Goal: Information Seeking & Learning: Learn about a topic

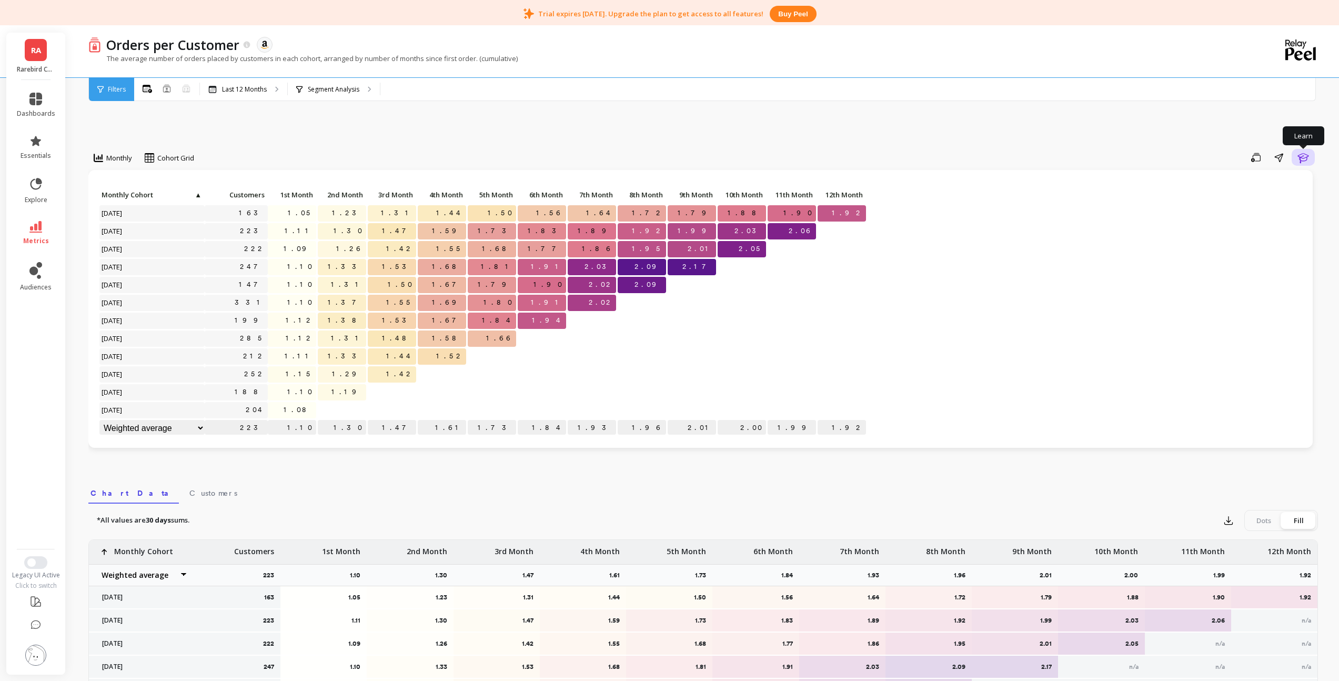
click at [1306, 161] on icon "button" at bounding box center [1303, 157] width 13 height 13
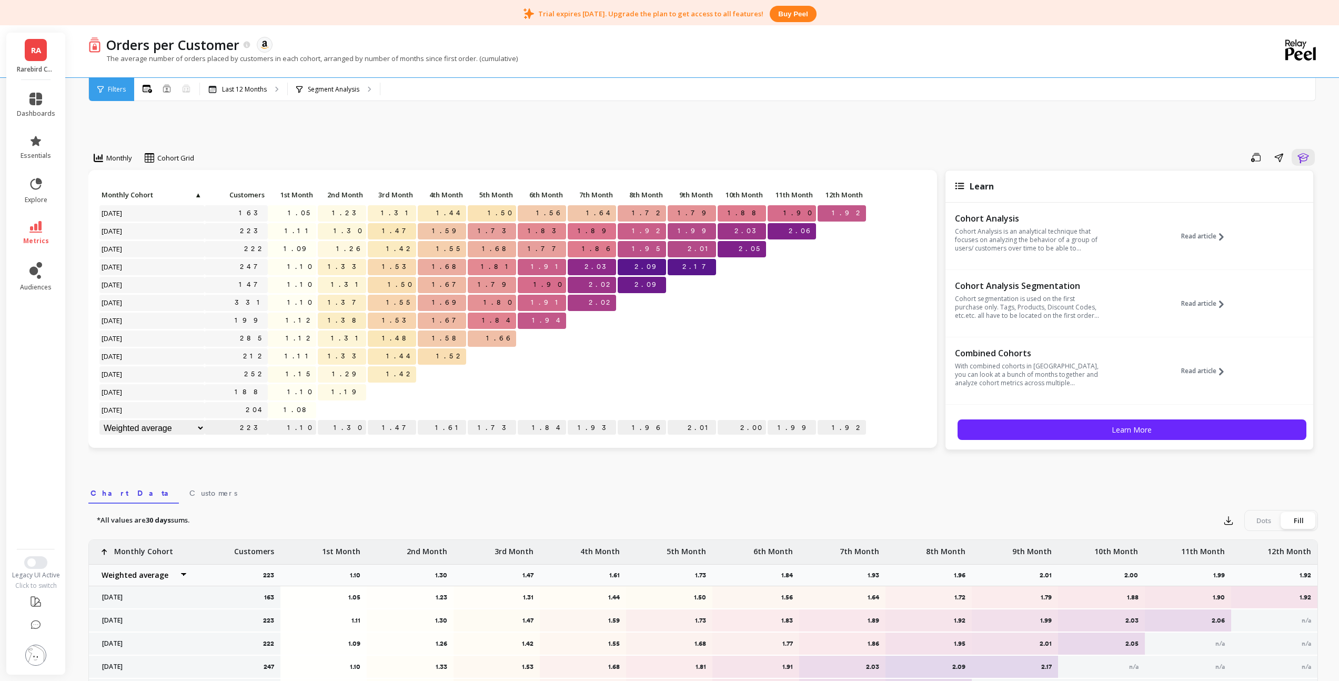
click at [1087, 147] on div "Monthly Cohort Grid Save Share Learn Click to create an audience 163 1.05 1.23 …" at bounding box center [702, 484] width 1229 height 831
click at [1304, 156] on icon "button" at bounding box center [1303, 157] width 13 height 13
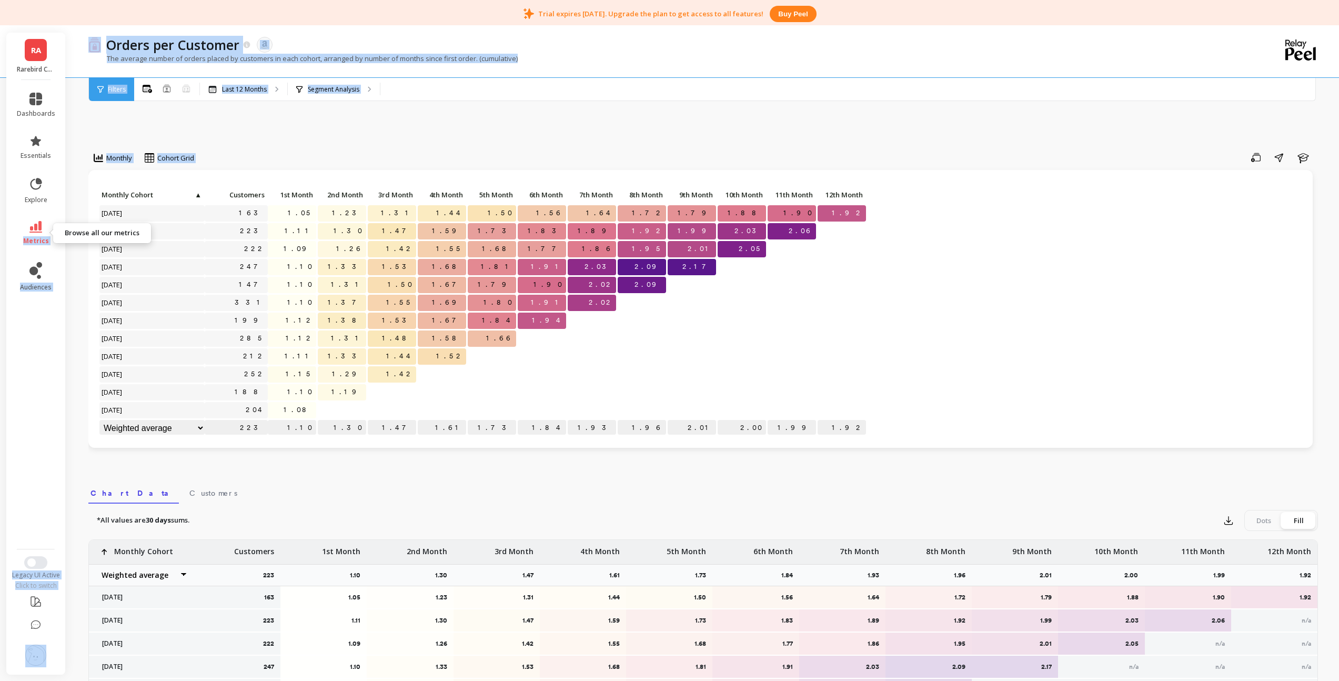
click at [38, 237] on span "metrics" at bounding box center [36, 241] width 26 height 8
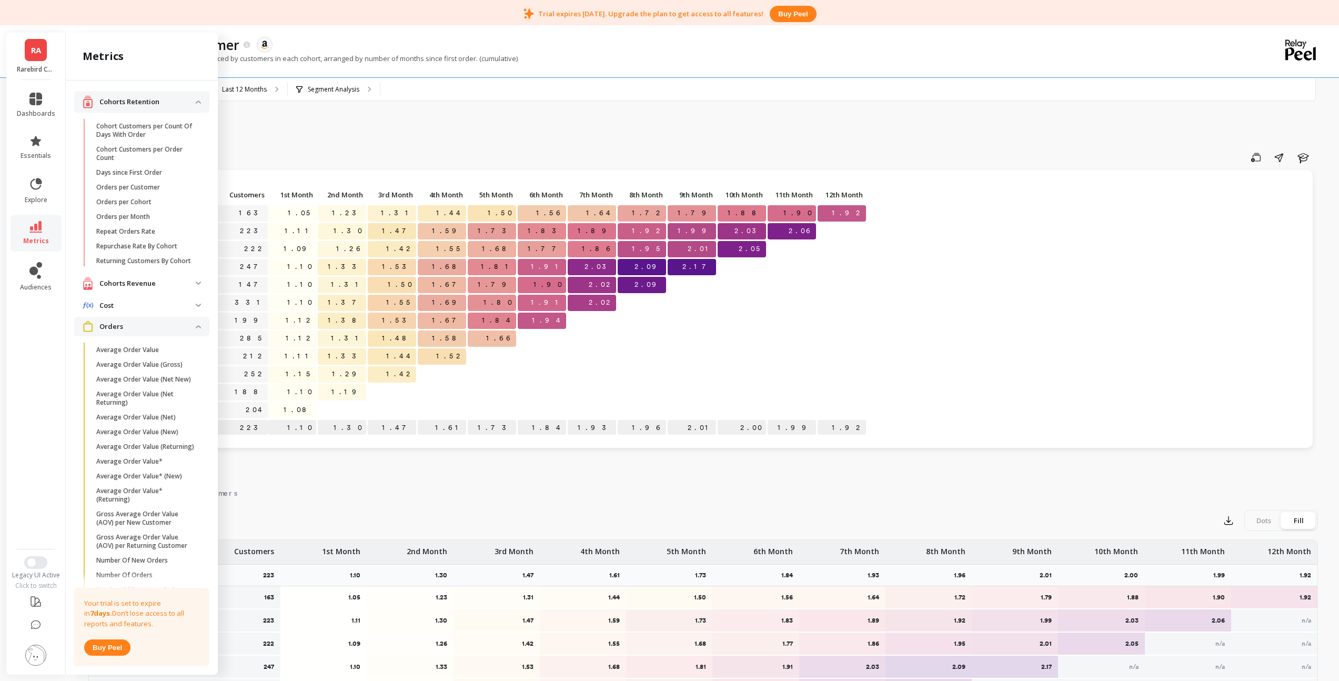
click at [124, 310] on p "Cost" at bounding box center [147, 305] width 96 height 11
click at [124, 289] on p "Cohorts Revenue" at bounding box center [147, 283] width 96 height 11
click at [142, 402] on p "Customer Lifetime Value Growth Rate" at bounding box center [146, 400] width 100 height 17
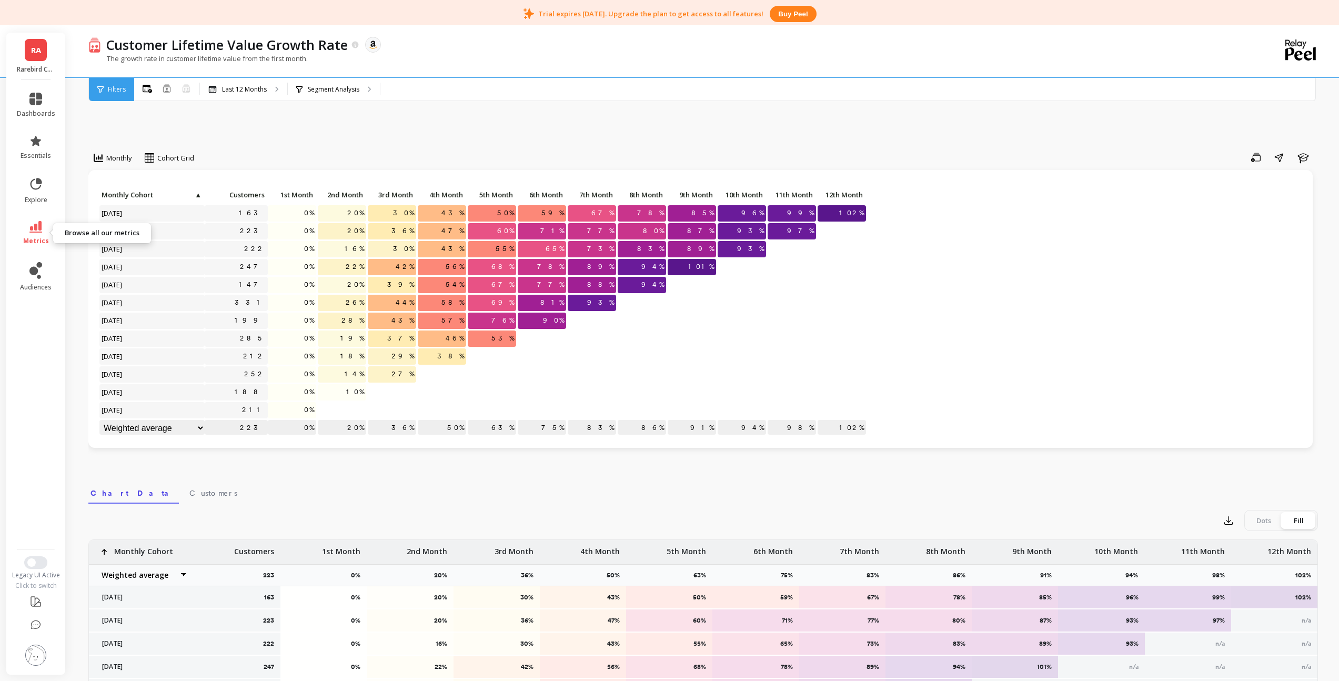
click at [38, 233] on link "metrics" at bounding box center [36, 233] width 38 height 24
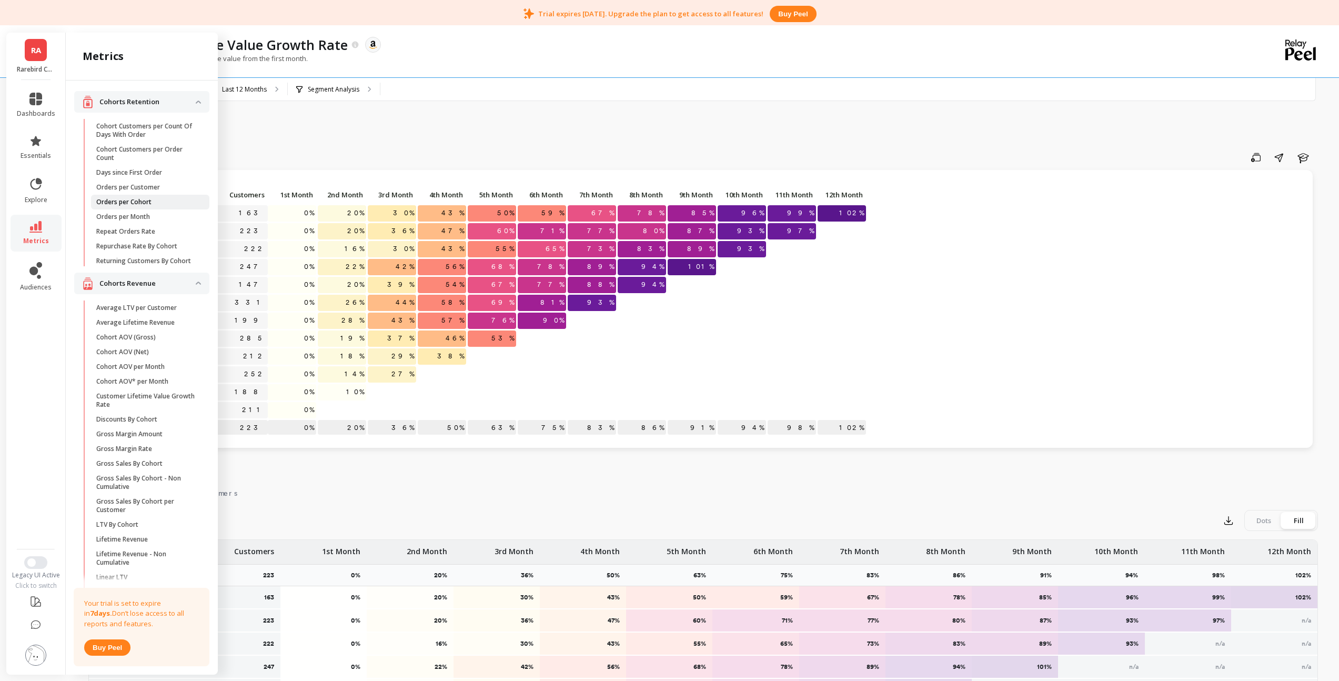
click at [152, 204] on span "Orders per Cohort" at bounding box center [146, 202] width 100 height 8
